Goal: Find specific page/section: Find specific page/section

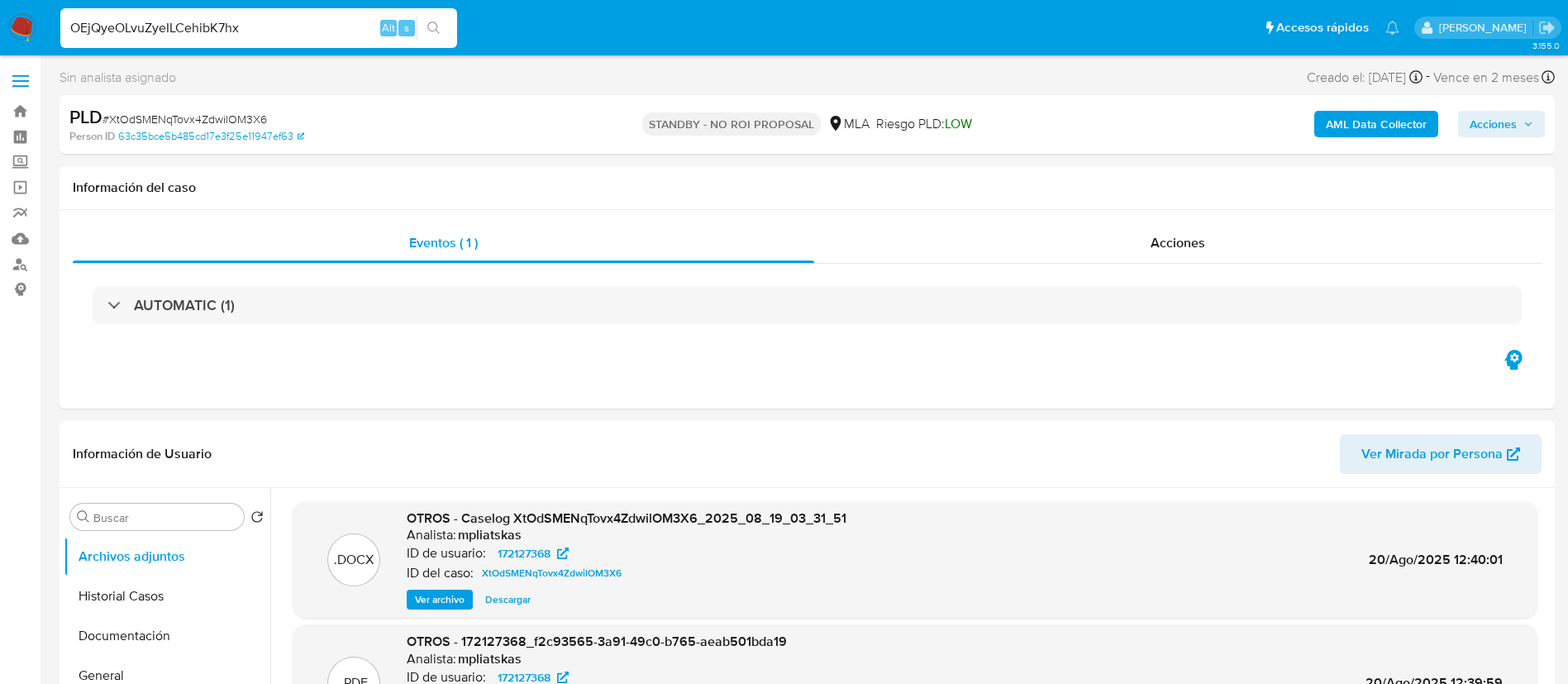
select select "10"
type input "OEjQyeOLvuZyeILCehibK7hx"
click at [438, 33] on icon "search-icon" at bounding box center [434, 28] width 13 height 13
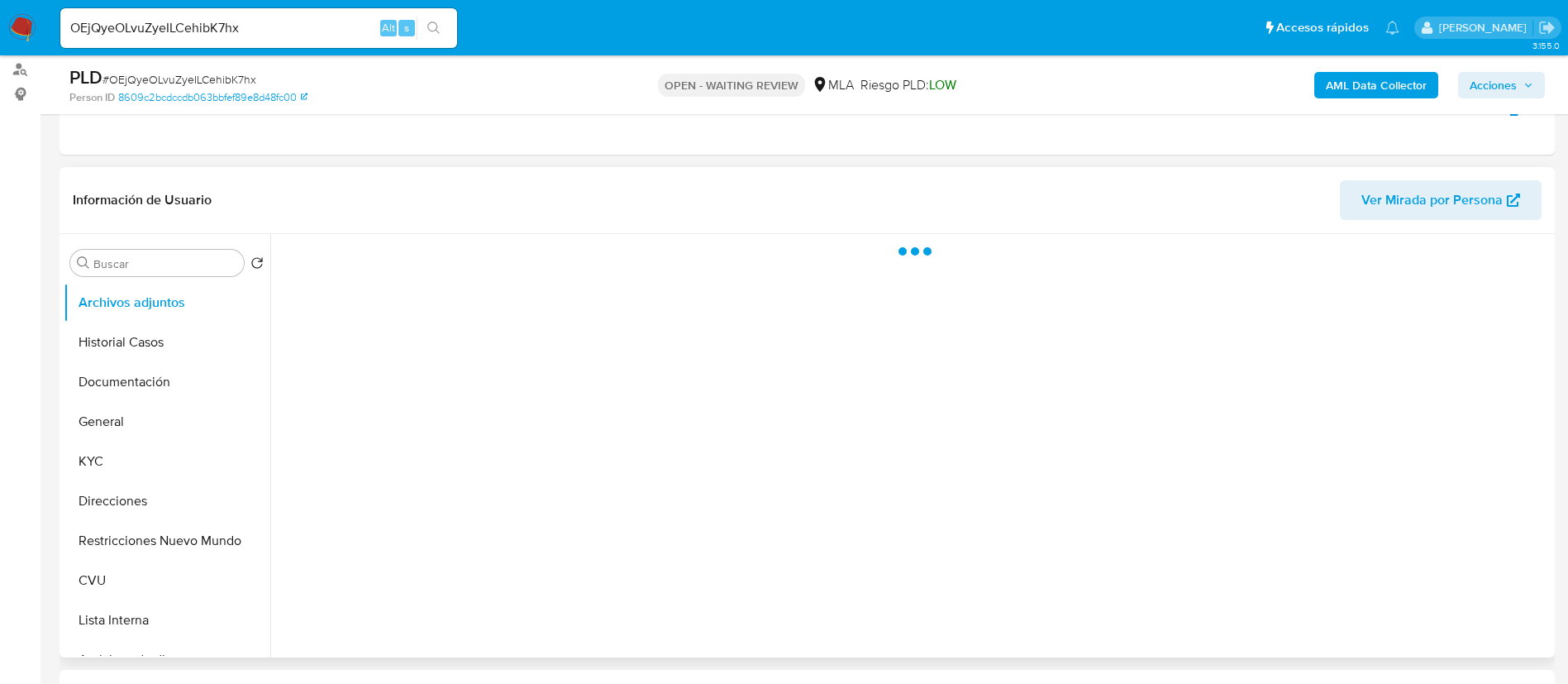
scroll to position [372, 0]
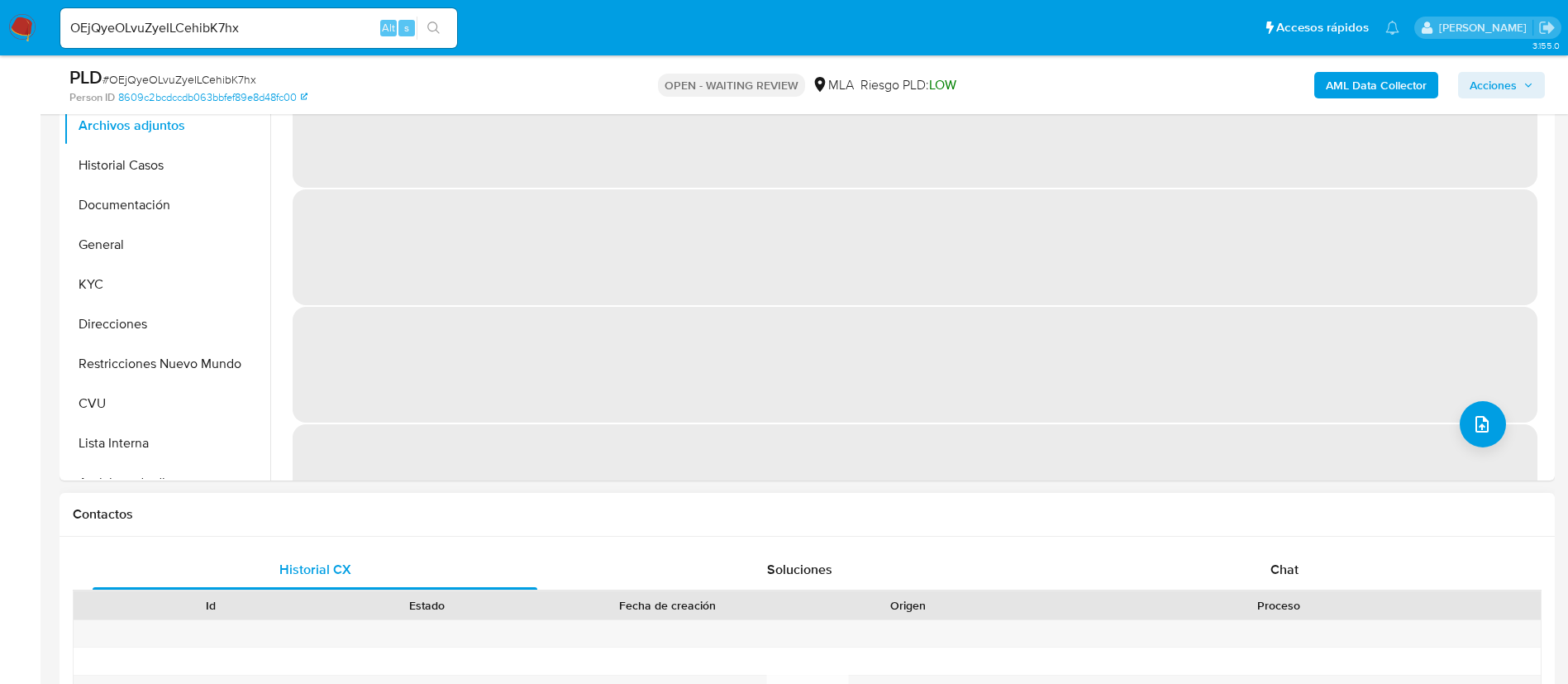
select select "10"
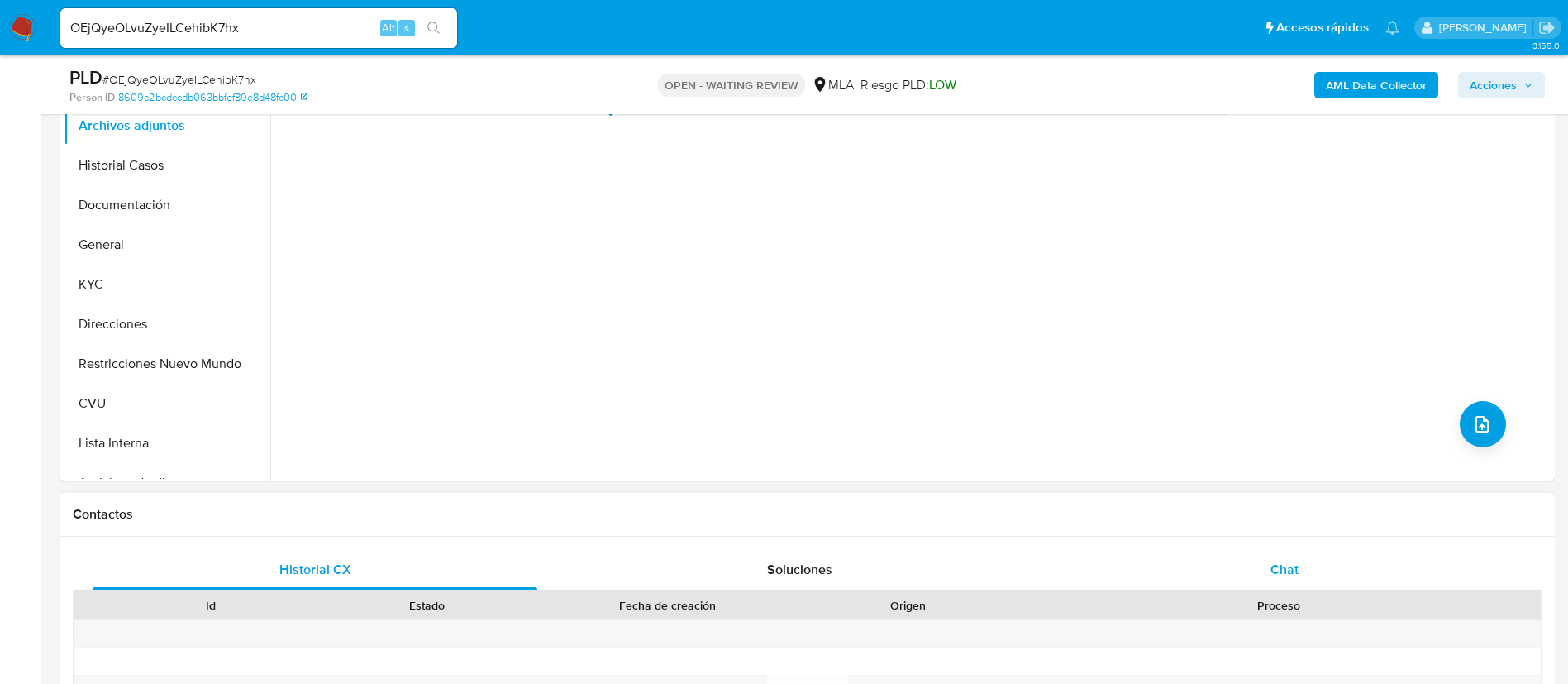
click at [1180, 552] on div "Chat" at bounding box center [1284, 569] width 444 height 40
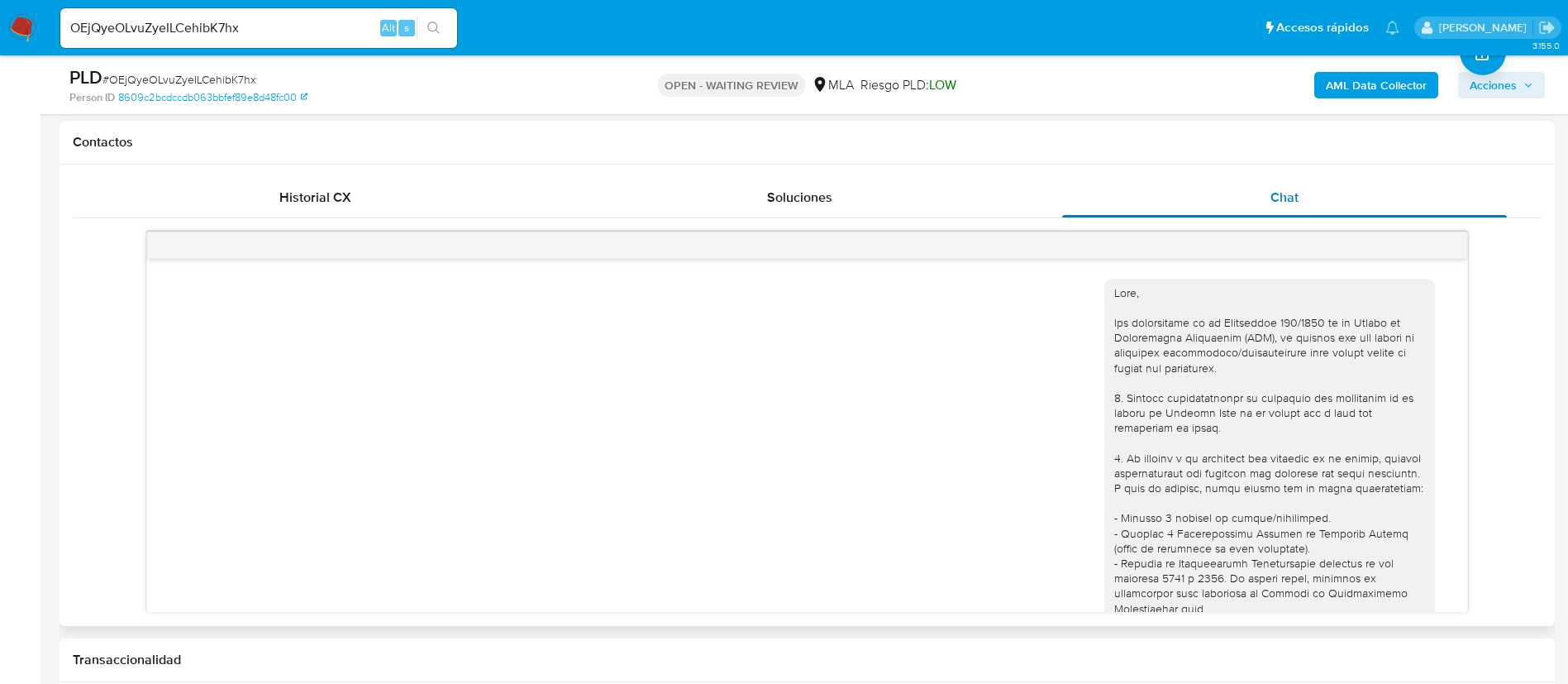
scroll to position [664, 0]
